Goal: Communication & Community: Answer question/provide support

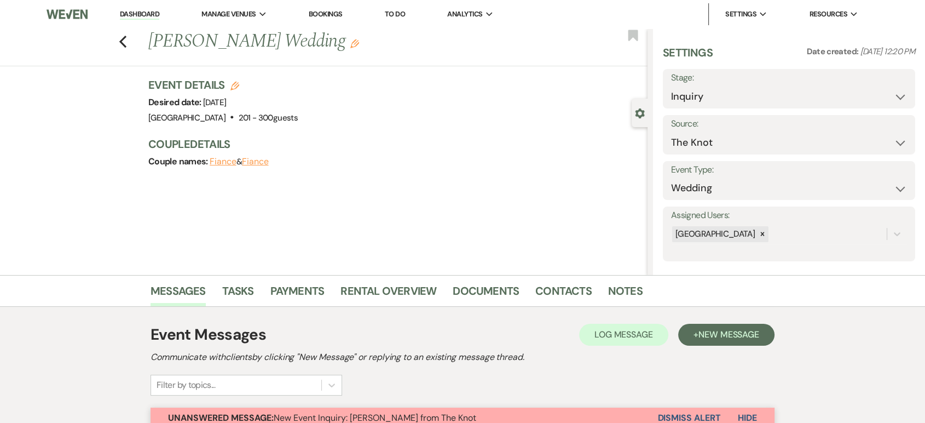
click at [131, 7] on li "Dashboard" at bounding box center [139, 14] width 50 height 22
click at [135, 16] on link "Dashboard" at bounding box center [139, 14] width 39 height 10
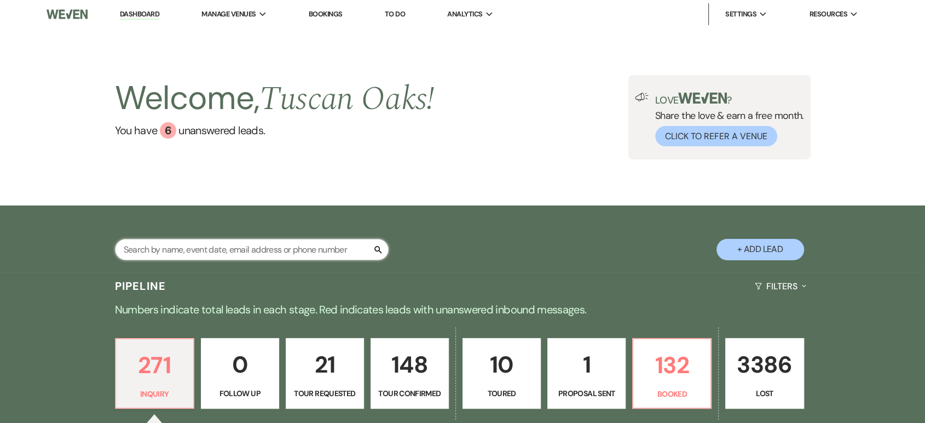
click at [217, 250] on input "text" at bounding box center [252, 249] width 274 height 21
type input "x"
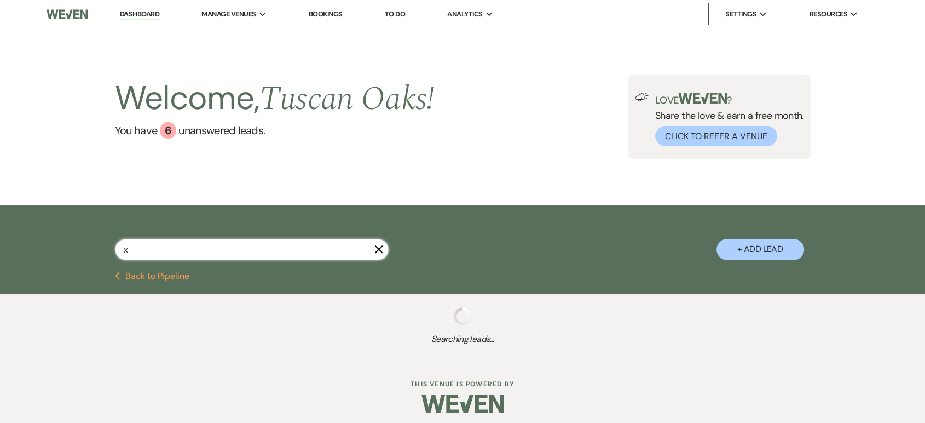
select select "8"
select select "5"
select select "8"
select select "5"
select select "8"
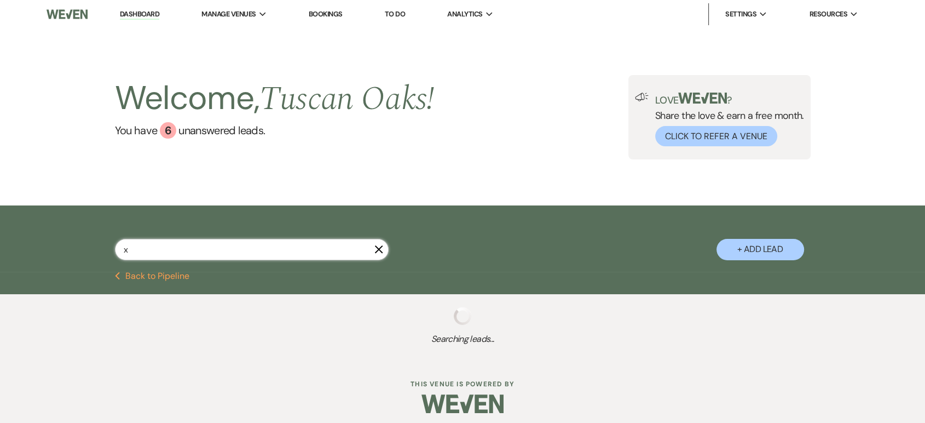
select select "5"
select select "8"
select select "5"
select select "8"
select select "5"
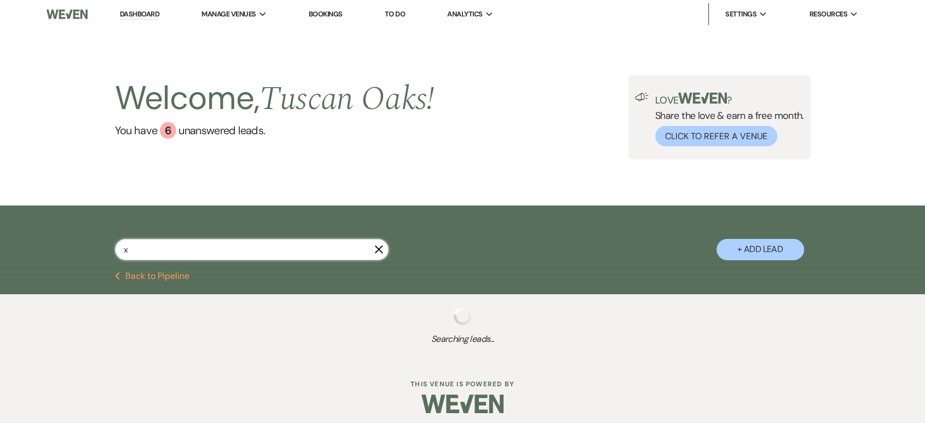
select select "8"
select select "5"
select select "8"
select select "5"
select select "4"
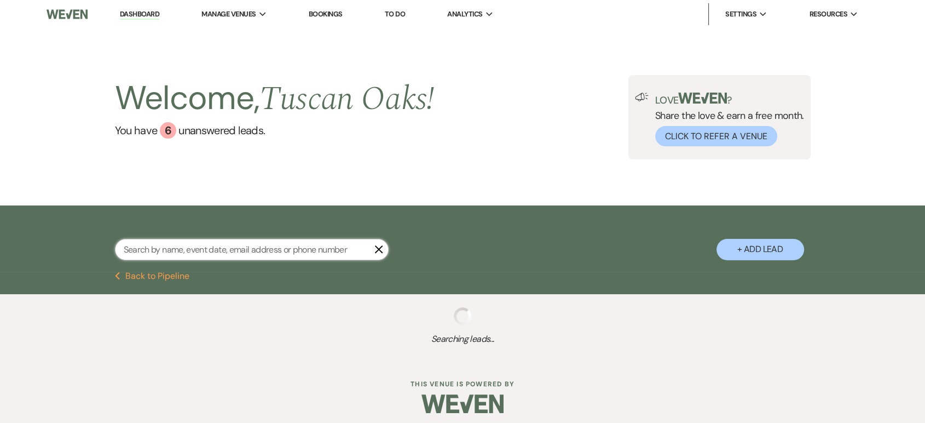
select select "8"
select select "5"
select select "8"
select select "5"
select select "8"
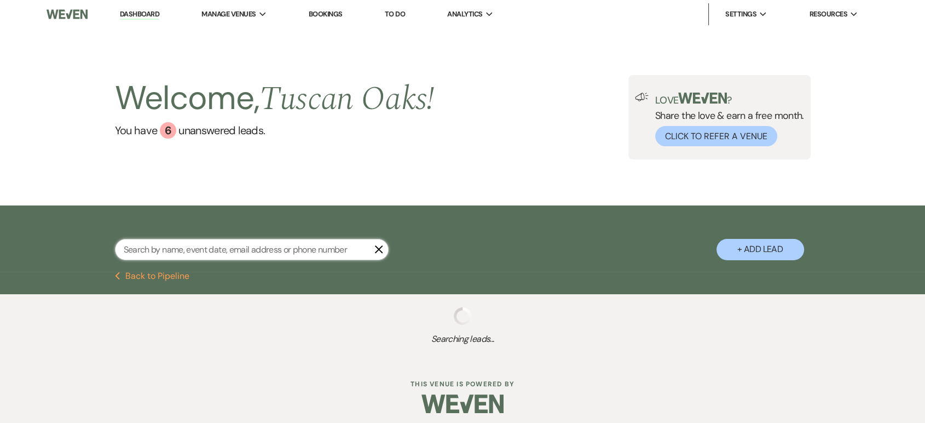
select select "5"
select select "8"
select select "6"
select select "8"
select select "5"
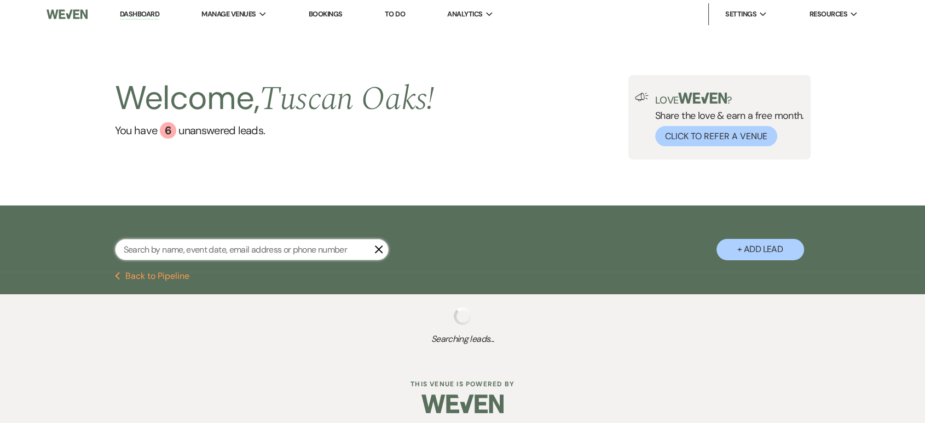
select select "8"
select select "5"
select select "8"
select select "6"
select select "8"
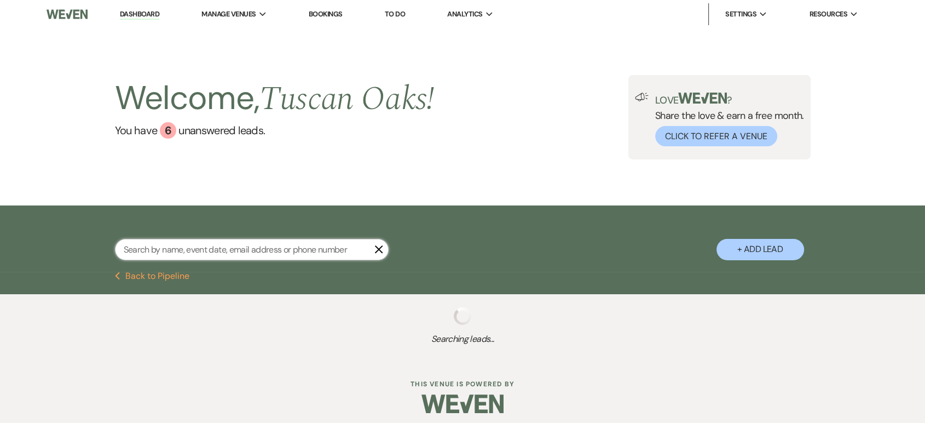
select select "5"
select select "4"
select select "5"
select select "8"
select select "5"
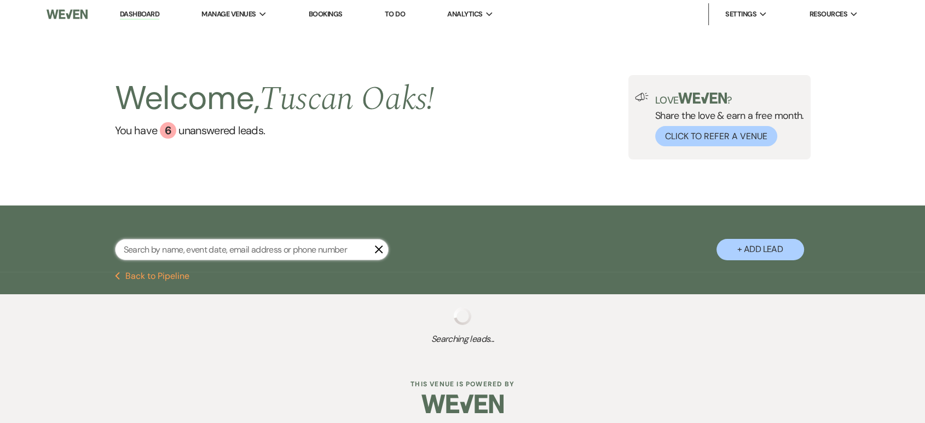
select select "8"
select select "10"
select select "8"
select select "5"
select select "8"
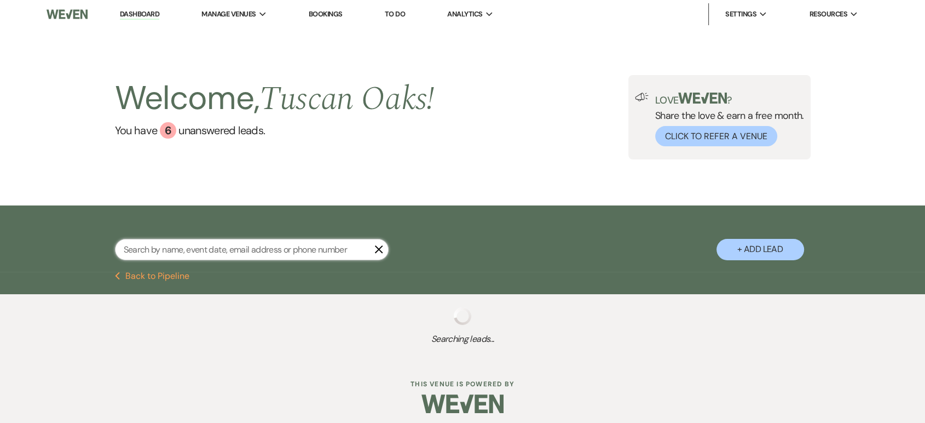
select select "5"
select select "8"
select select "6"
select select "8"
select select "5"
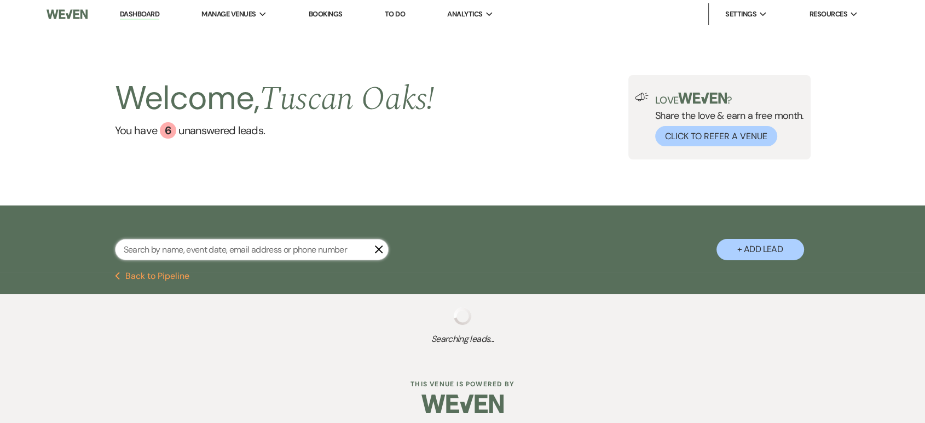
select select "8"
select select "5"
select select "8"
select select "5"
select select "8"
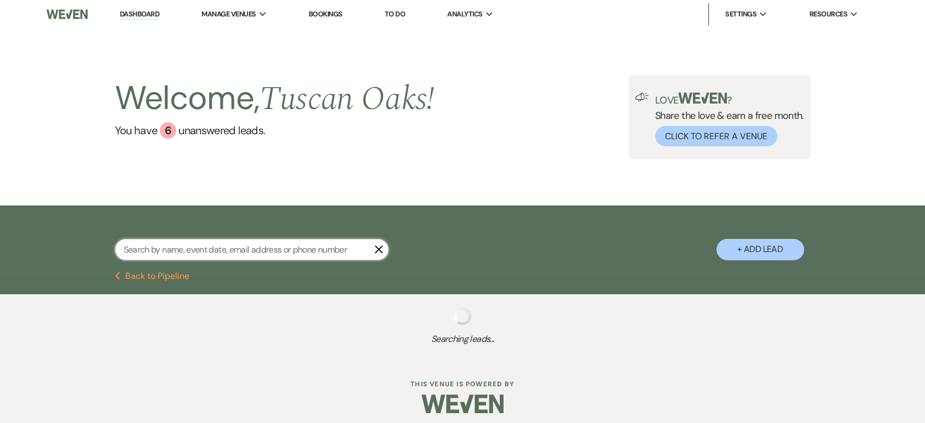
select select "5"
select select "8"
select select "5"
select select "8"
select select "5"
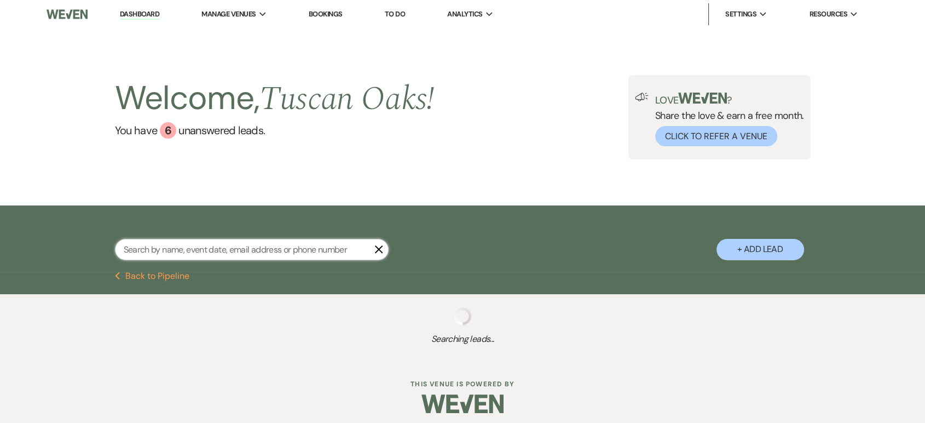
select select "8"
select select "5"
select select "8"
select select "5"
select select "4"
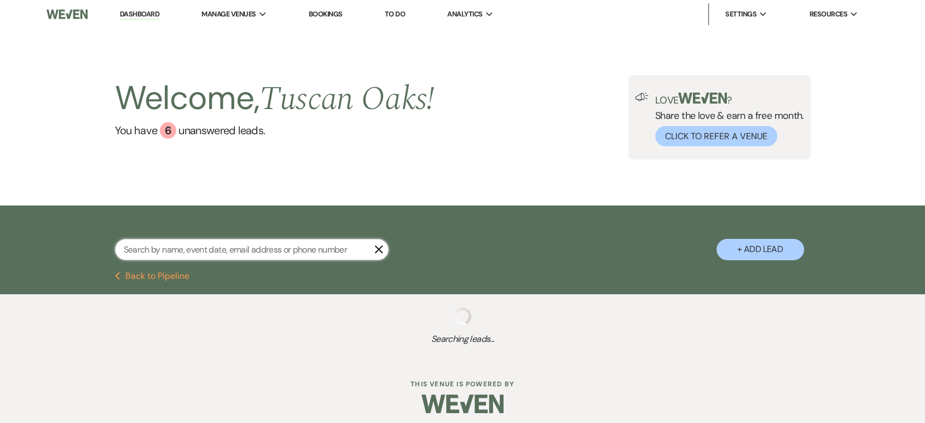
select select "8"
select select "5"
select select "8"
select select "5"
select select "2"
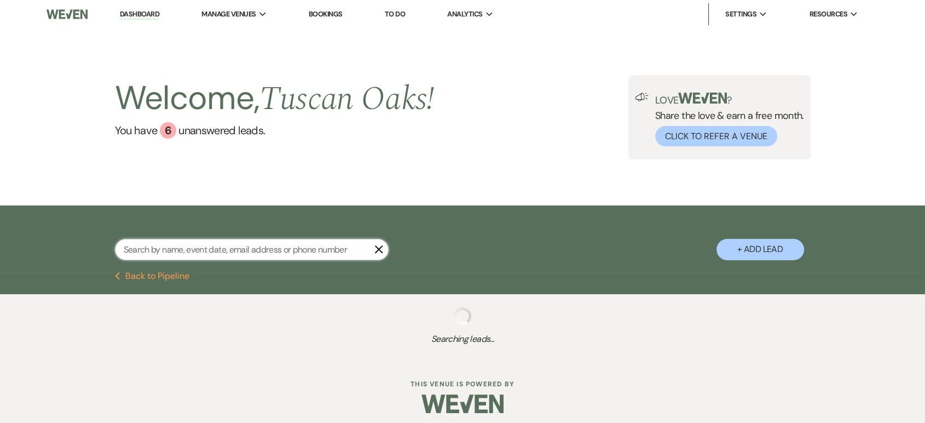
select select "8"
select select "10"
select select "8"
select select "5"
select select "8"
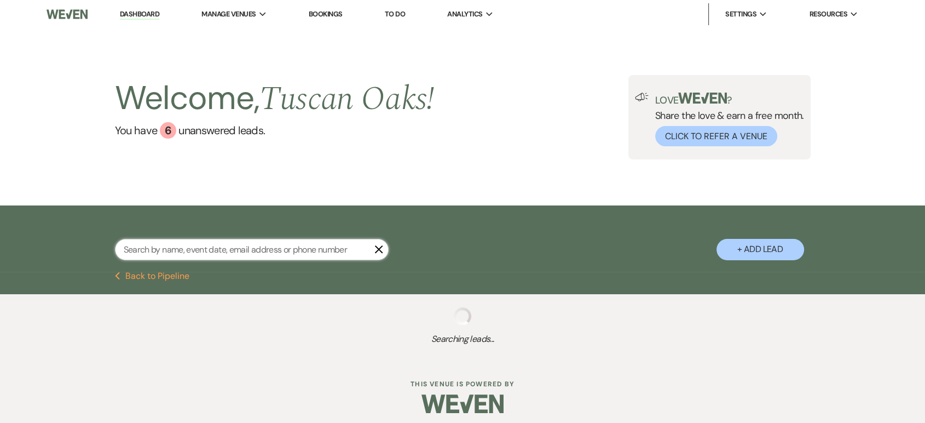
select select "5"
select select "8"
select select "5"
select select "8"
select select "5"
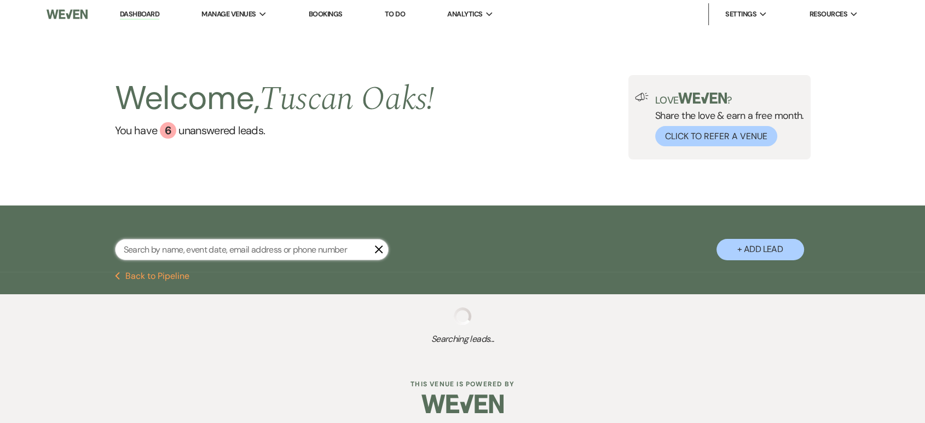
select select "8"
select select "5"
select select "8"
select select "5"
select select "8"
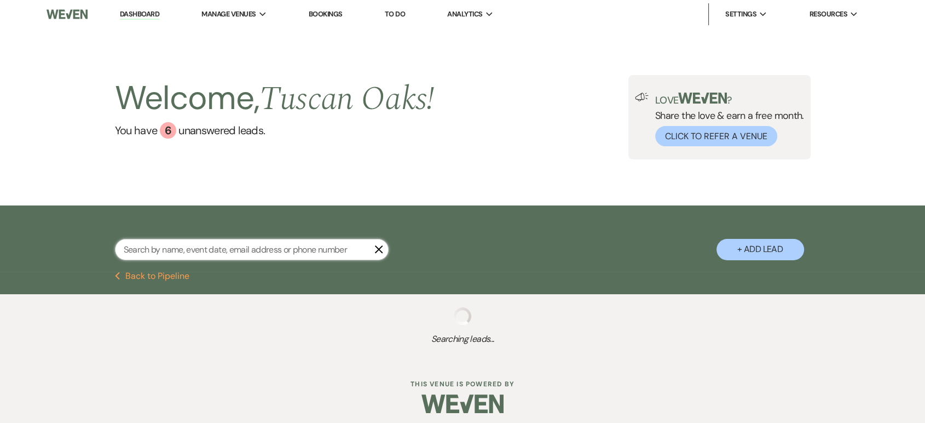
select select "5"
select select "8"
select select "5"
select select "8"
select select "5"
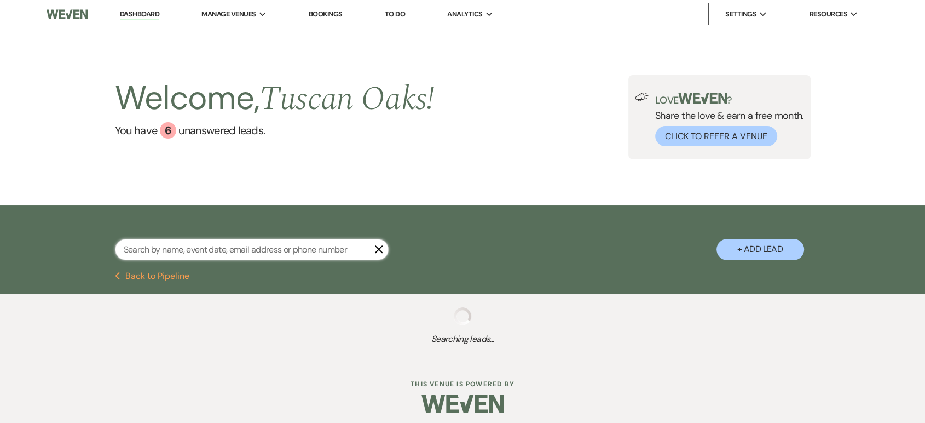
select select "8"
select select "5"
select select "8"
select select "10"
select select "8"
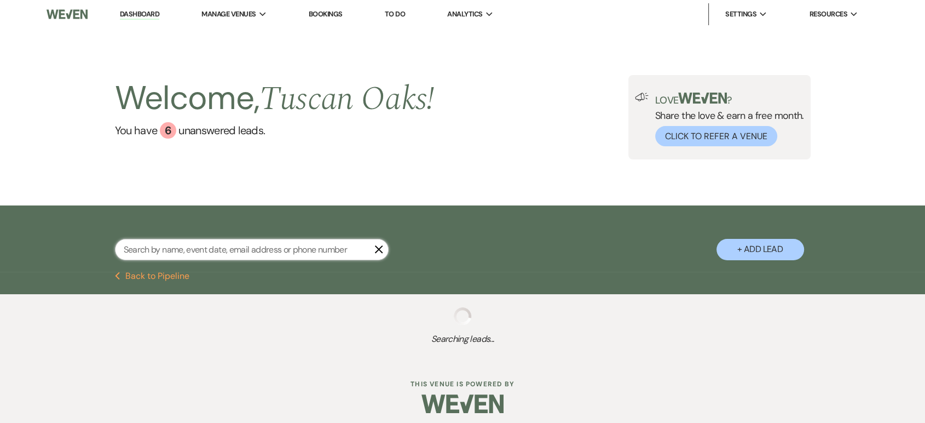
select select "5"
select select "8"
select select "4"
select select "8"
select select "5"
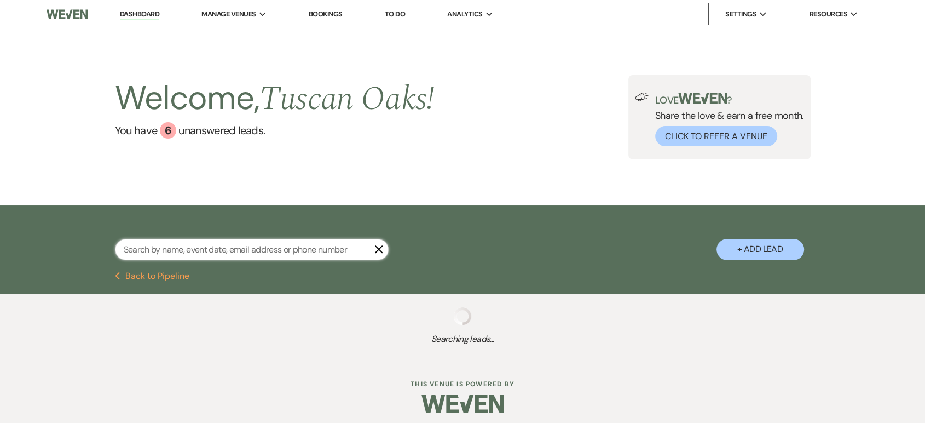
select select "8"
select select "7"
select select "8"
select select "5"
select select "8"
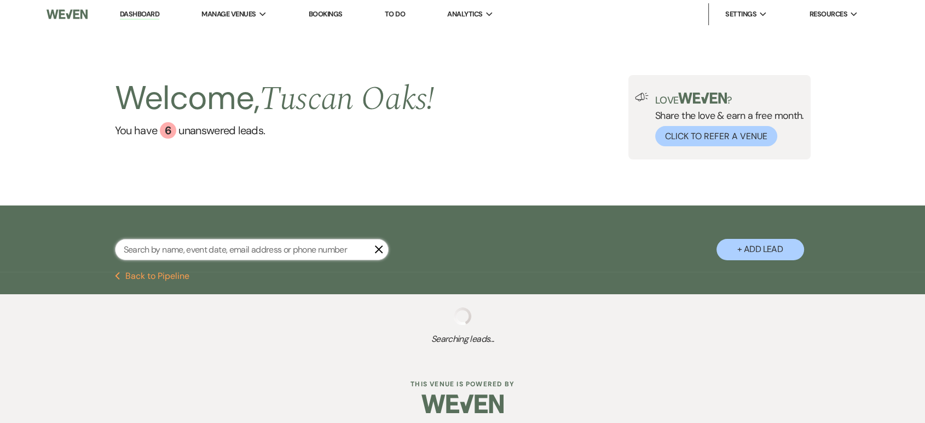
select select "5"
select select "8"
select select "5"
select select "8"
select select "5"
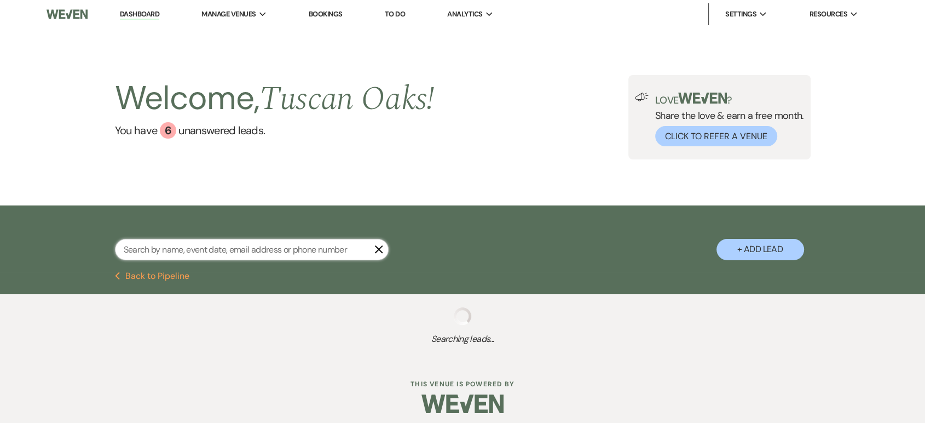
select select "8"
select select "5"
select select "8"
select select "5"
select select "8"
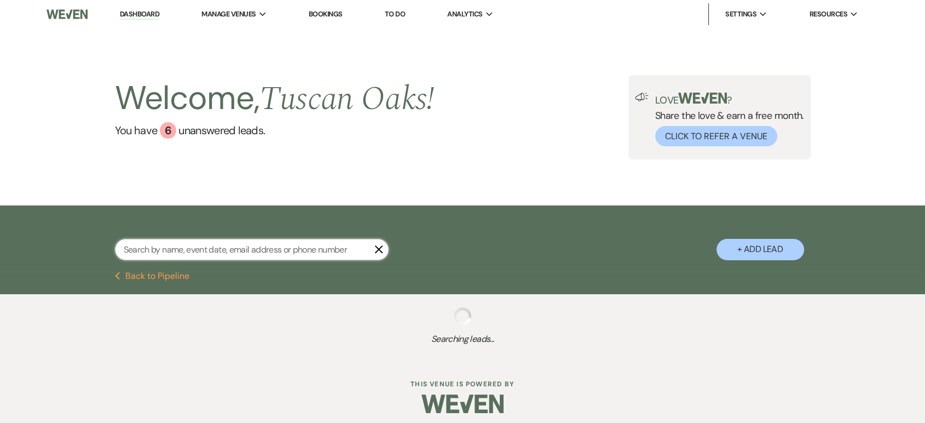
select select "5"
select select "8"
select select "5"
select select "8"
select select "5"
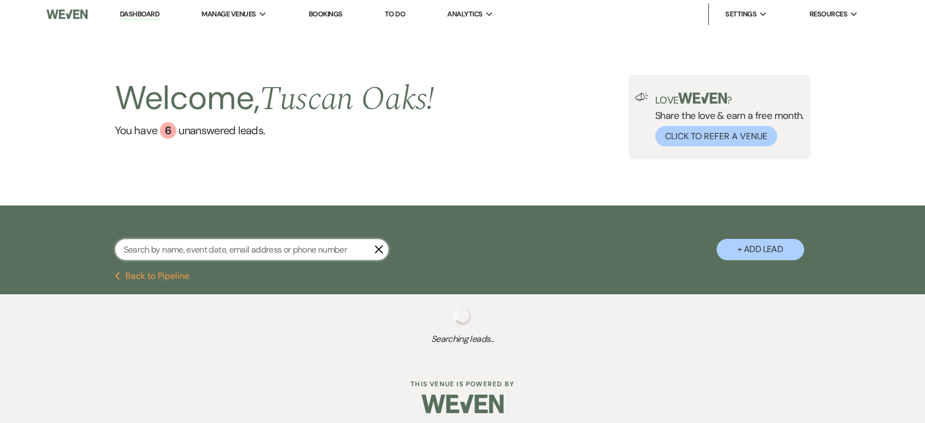
select select "8"
select select "5"
select select "8"
select select "5"
select select "8"
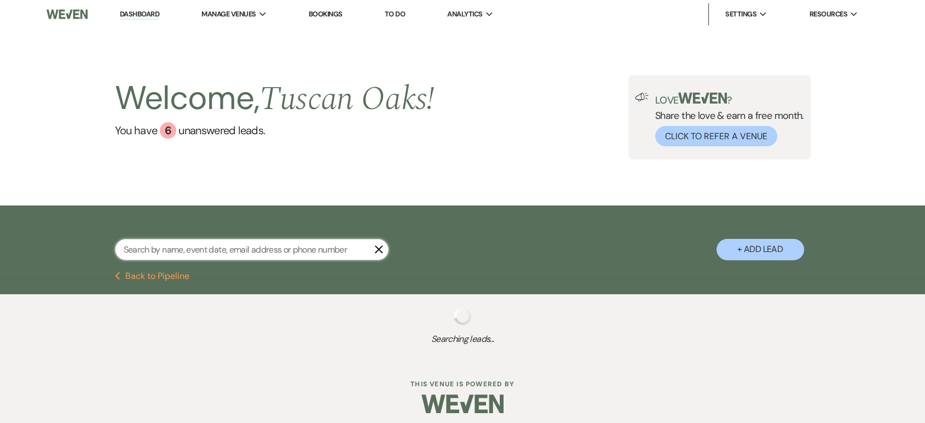
select select "5"
select select "8"
select select "5"
select select "8"
select select "7"
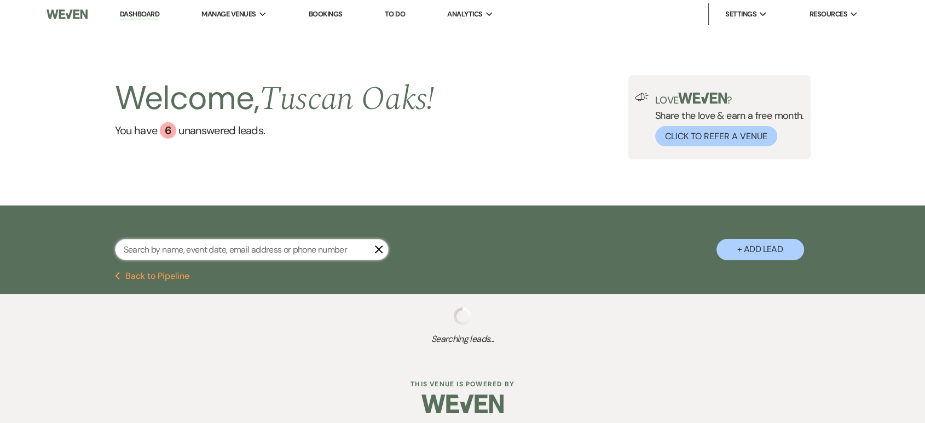
select select "8"
select select "5"
select select "8"
select select "5"
select select "8"
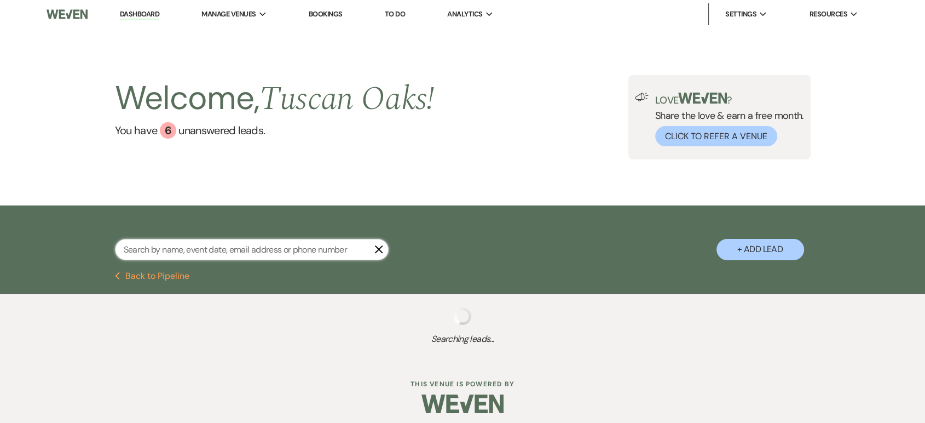
select select "5"
select select "8"
select select "10"
select select "8"
select select "5"
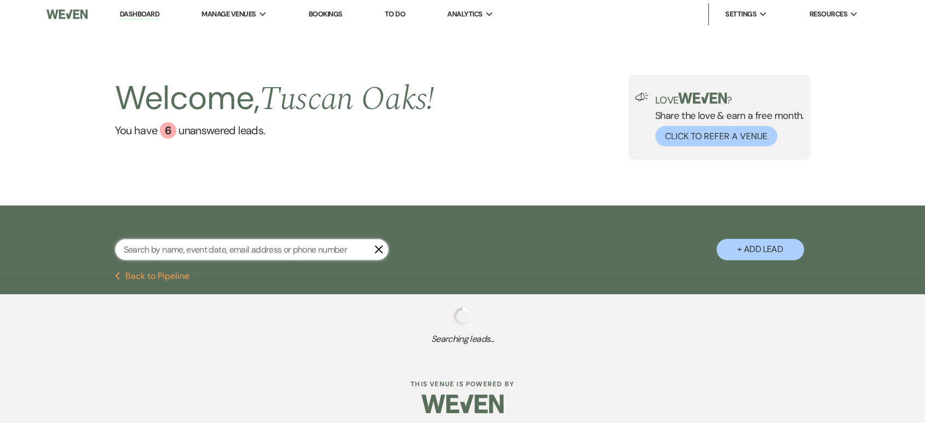
select select "8"
select select "5"
select select "8"
select select "7"
select select "8"
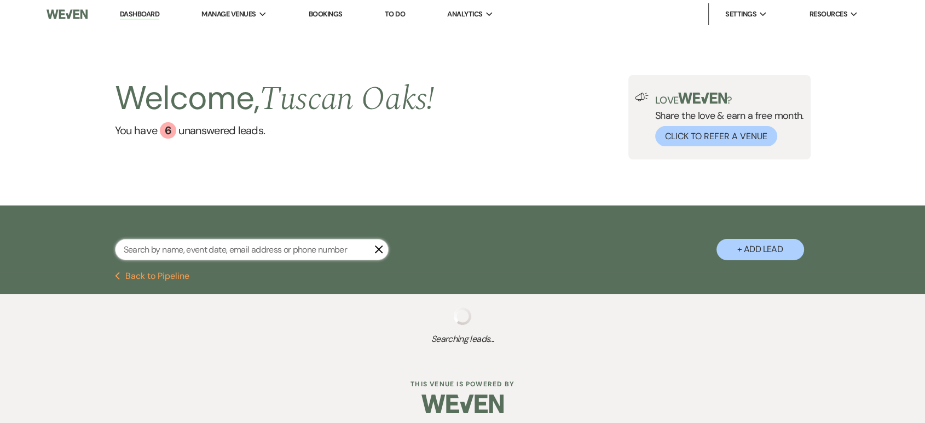
select select "5"
select select "8"
select select "5"
select select "4"
select select "8"
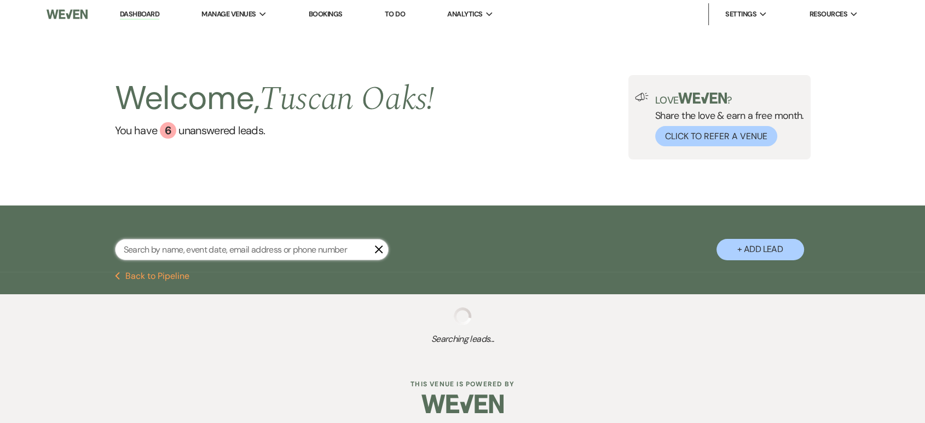
select select "5"
select select "8"
select select "5"
select select "8"
select select "5"
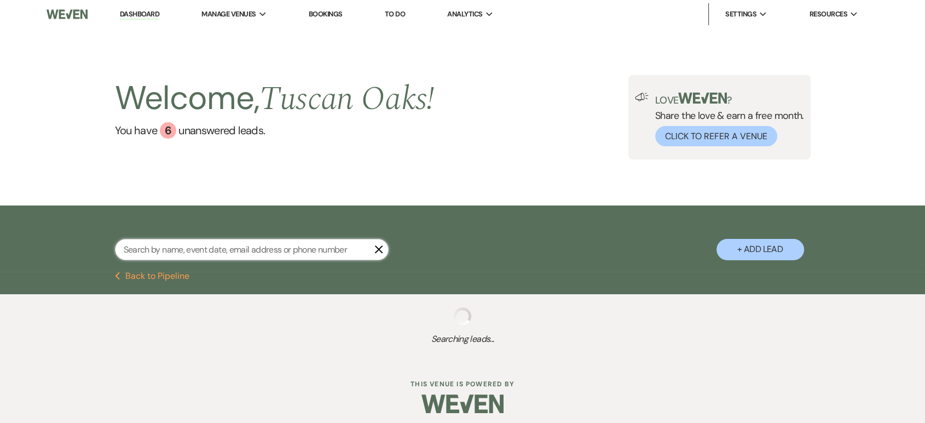
select select "8"
select select "5"
select select "8"
select select "5"
select select "8"
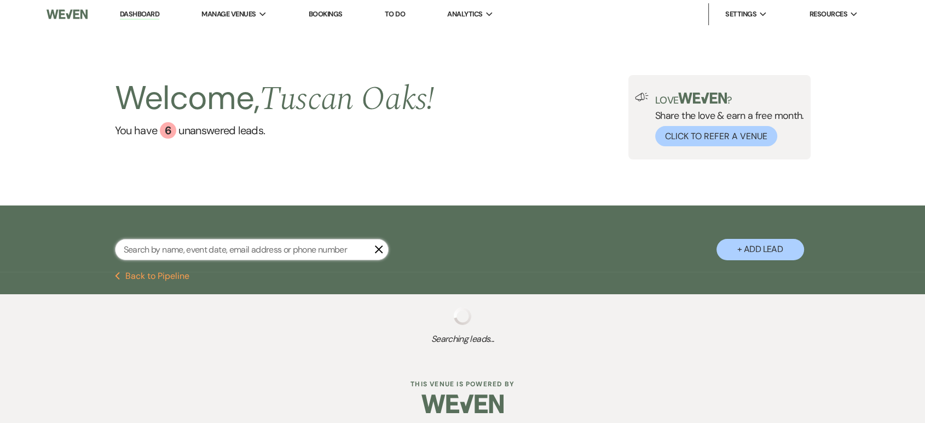
select select "7"
select select "8"
select select "5"
select select "8"
select select "3"
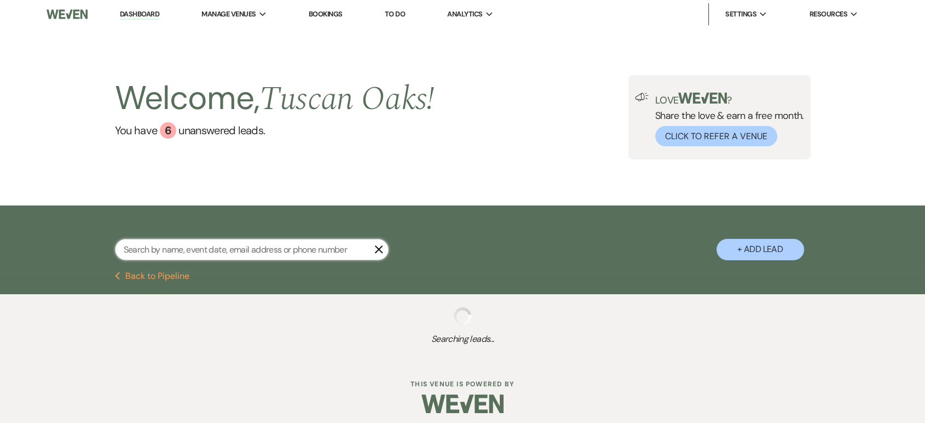
select select "8"
select select "9"
select select "8"
select select "6"
select select "8"
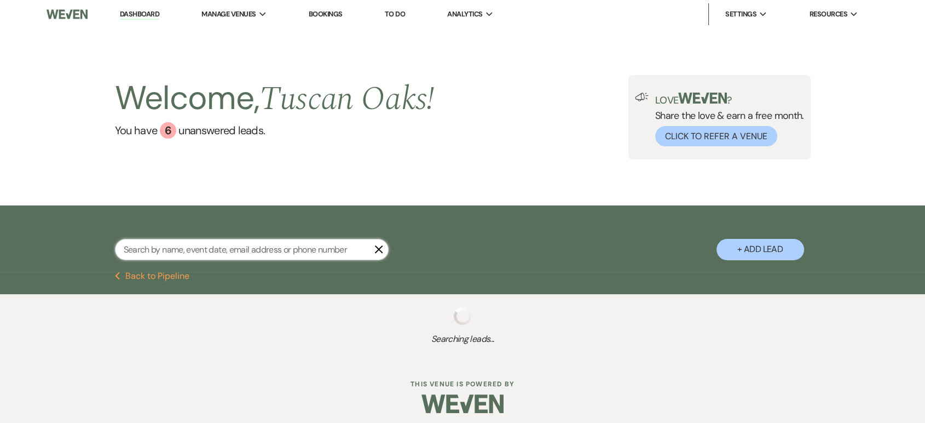
select select "5"
select select "8"
select select "5"
select select "8"
select select "5"
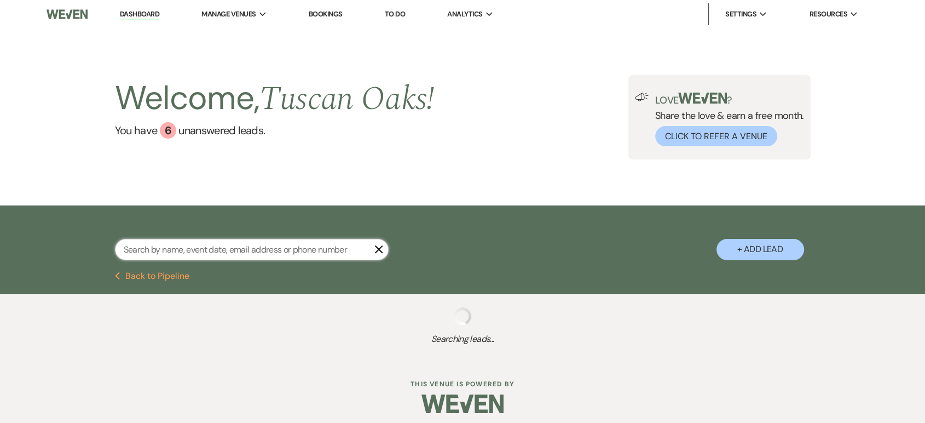
select select "8"
select select "5"
select select "8"
select select "5"
select select "8"
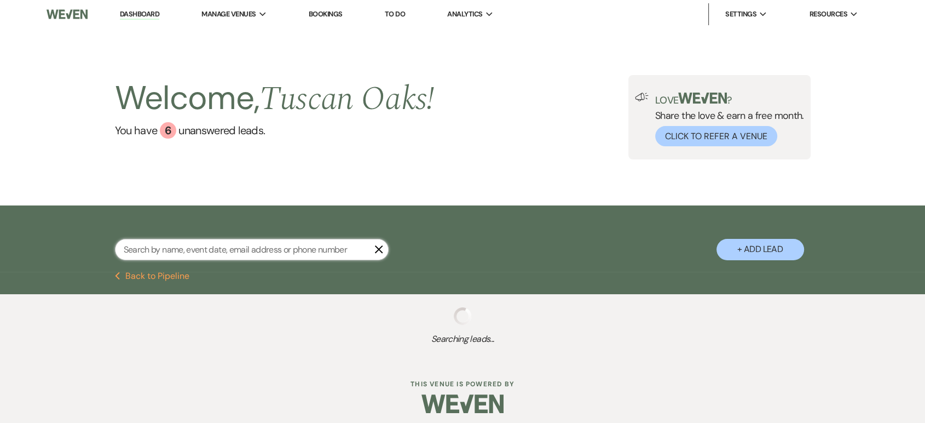
select select "6"
select select "8"
select select "5"
select select "8"
select select "5"
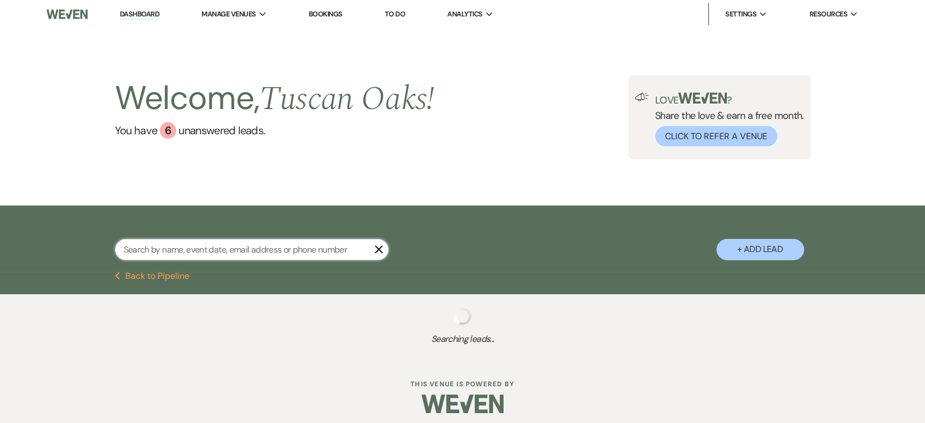
select select "8"
select select "5"
select select "8"
select select "5"
select select "8"
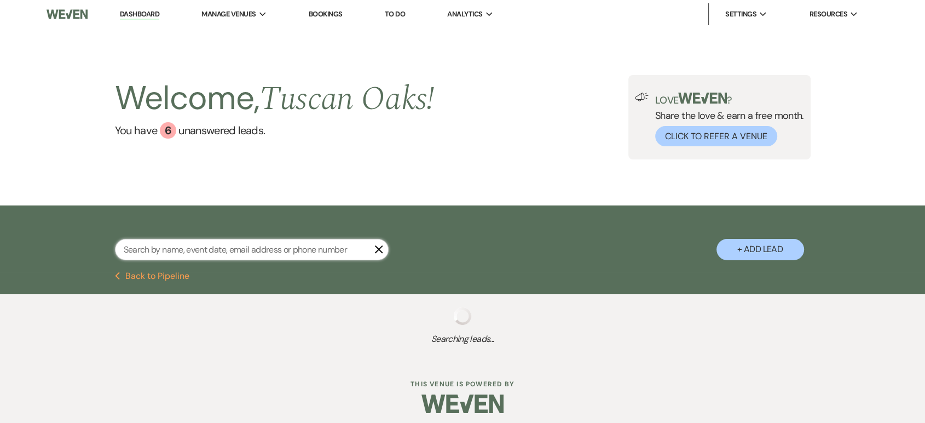
select select "6"
select select "8"
select select "5"
select select "8"
select select "5"
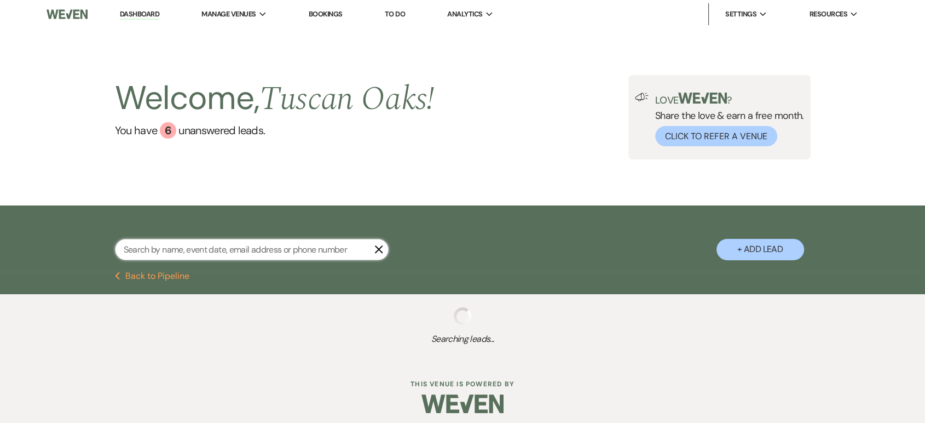
select select "8"
select select "5"
select select "8"
select select "5"
select select "8"
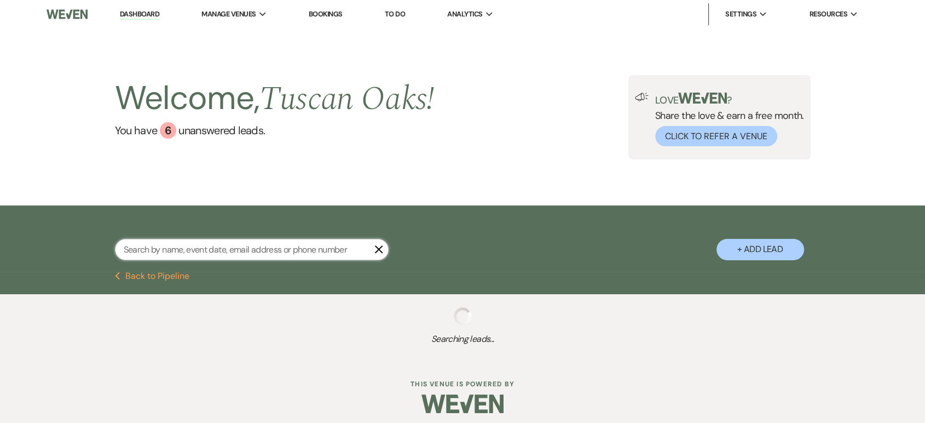
select select "5"
select select "8"
select select "5"
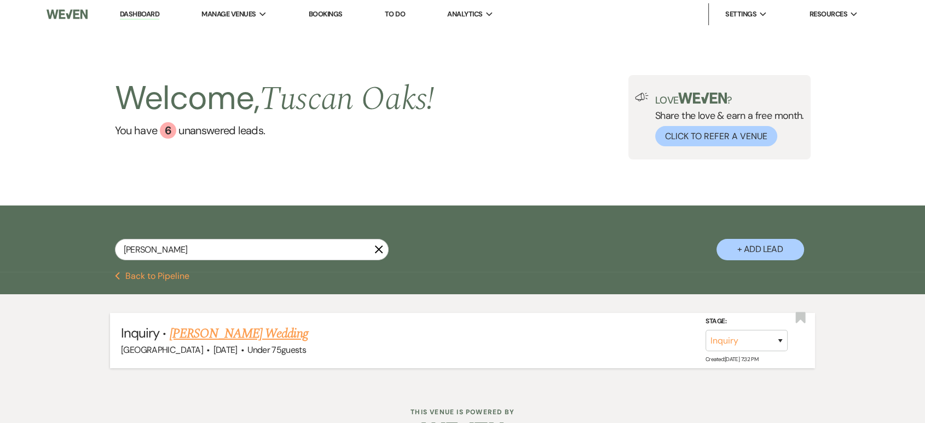
click at [229, 338] on link "Stacy's Wedding" at bounding box center [239, 334] width 139 height 20
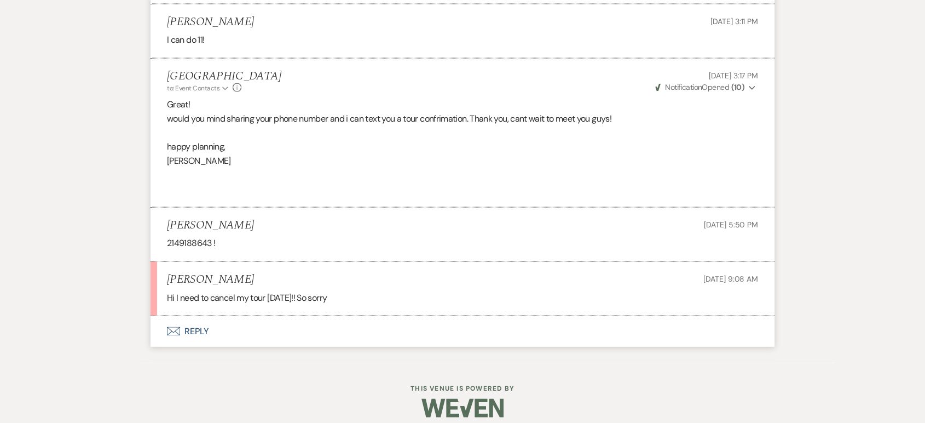
scroll to position [2116, 0]
click at [189, 326] on button "Envelope Reply" at bounding box center [463, 330] width 624 height 31
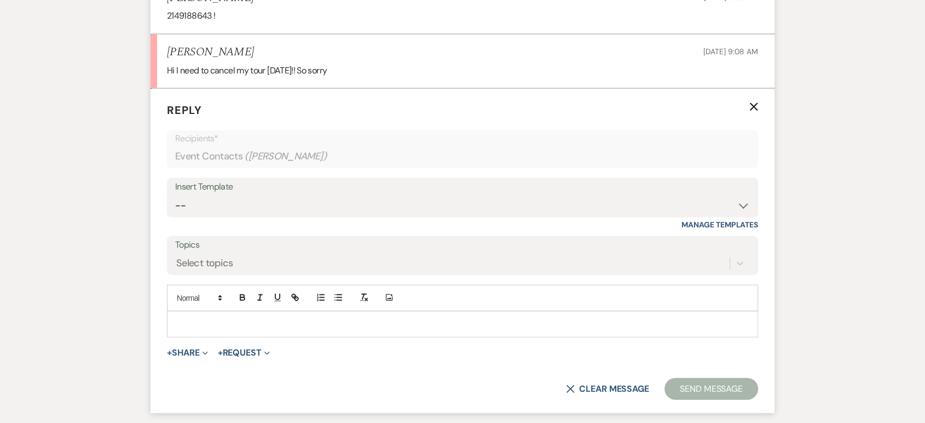
scroll to position [2420, 0]
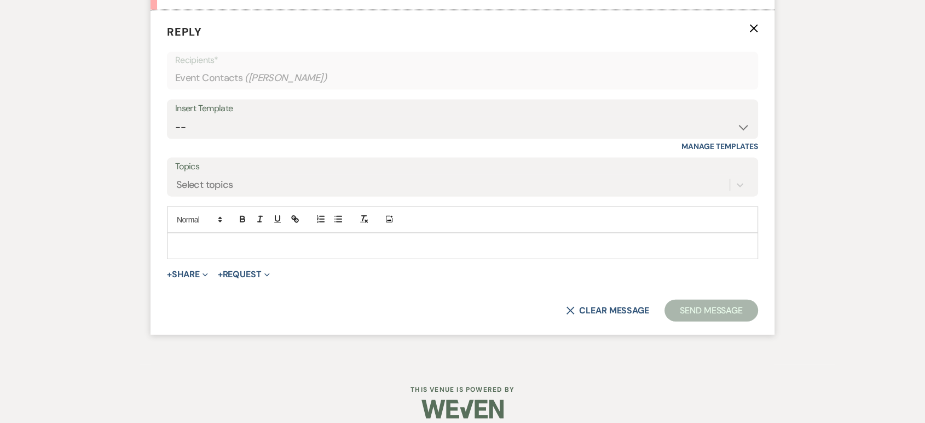
click at [214, 242] on p at bounding box center [463, 246] width 574 height 12
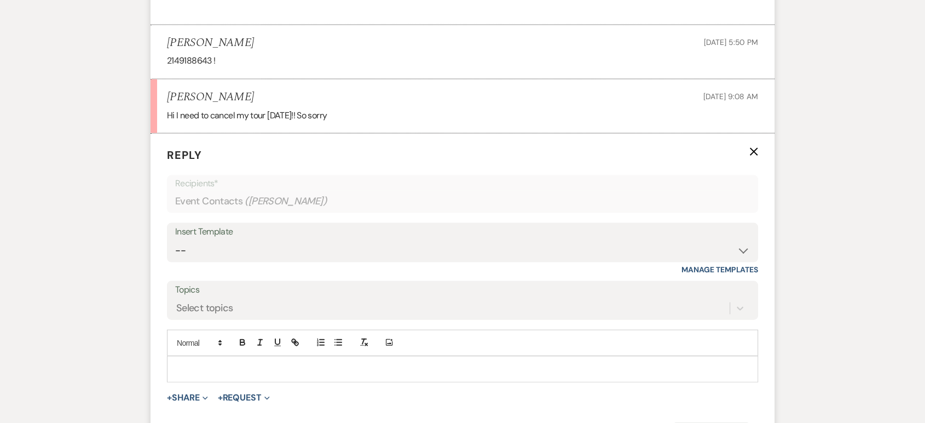
scroll to position [2296, 0]
click at [214, 242] on select "-- Lead: Automated Intro Email (Wedding) Lead: 1st Follow Up Email Images Lead:…" at bounding box center [462, 251] width 575 height 21
